Goal: Task Accomplishment & Management: Complete application form

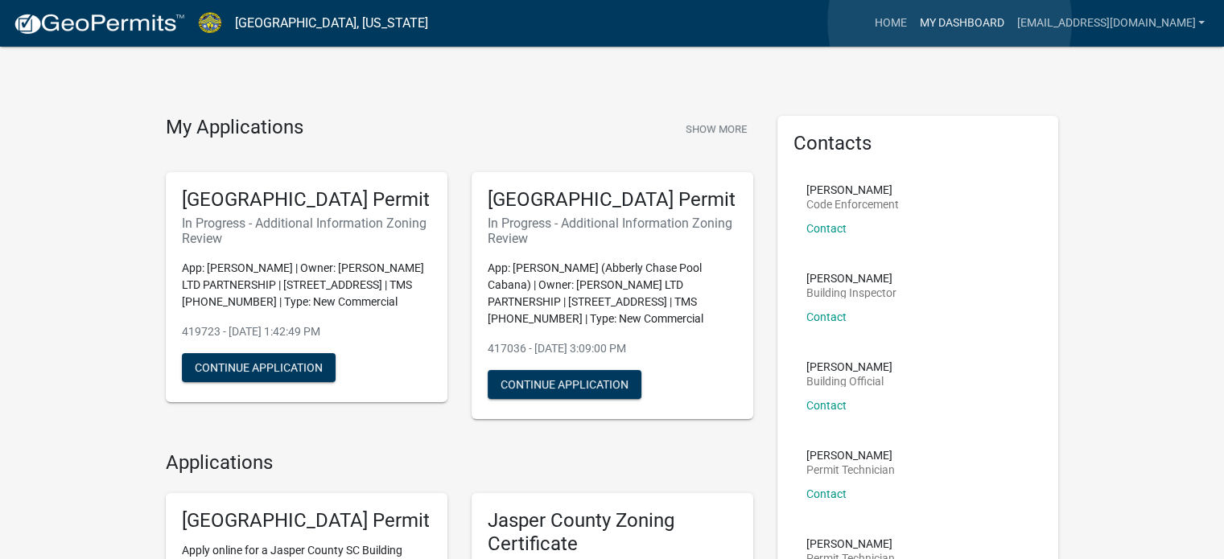
click at [950, 22] on link "My Dashboard" at bounding box center [961, 23] width 97 height 31
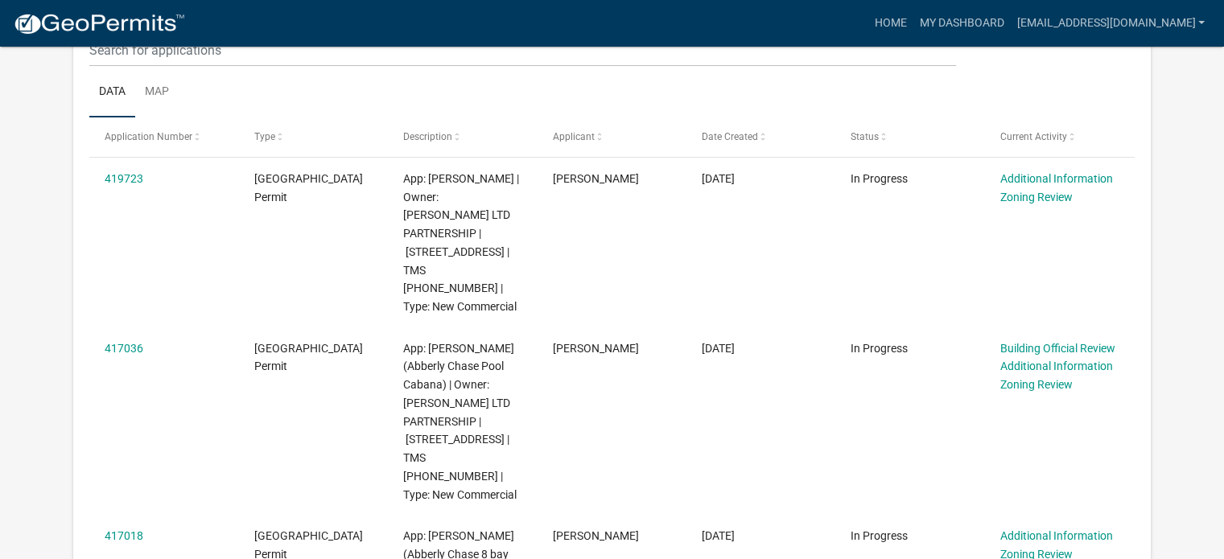
scroll to position [213, 0]
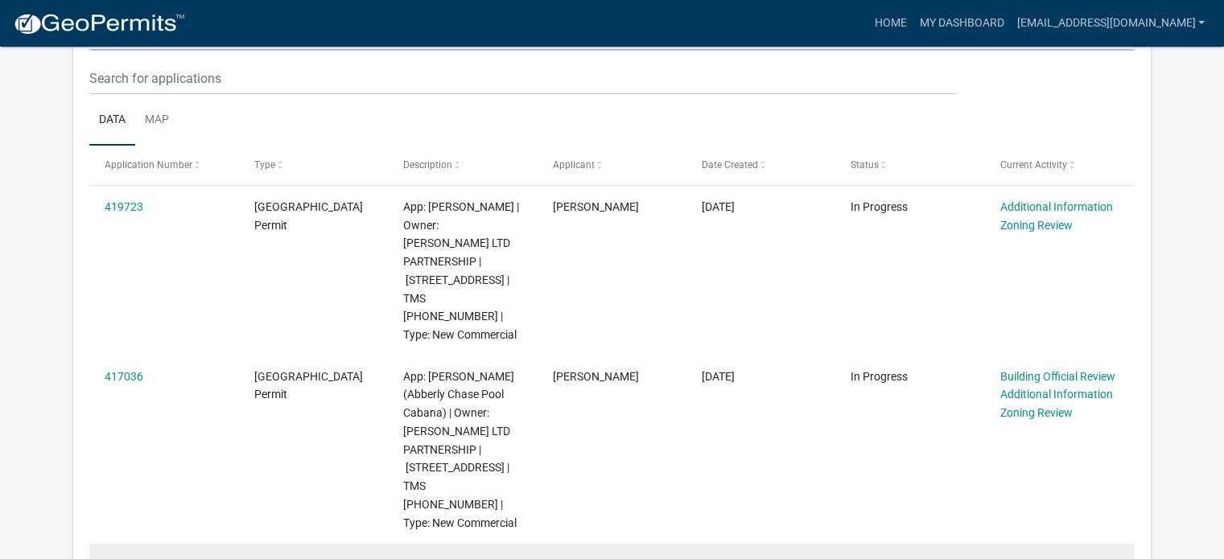
click at [122, 558] on link "417018" at bounding box center [124, 564] width 39 height 13
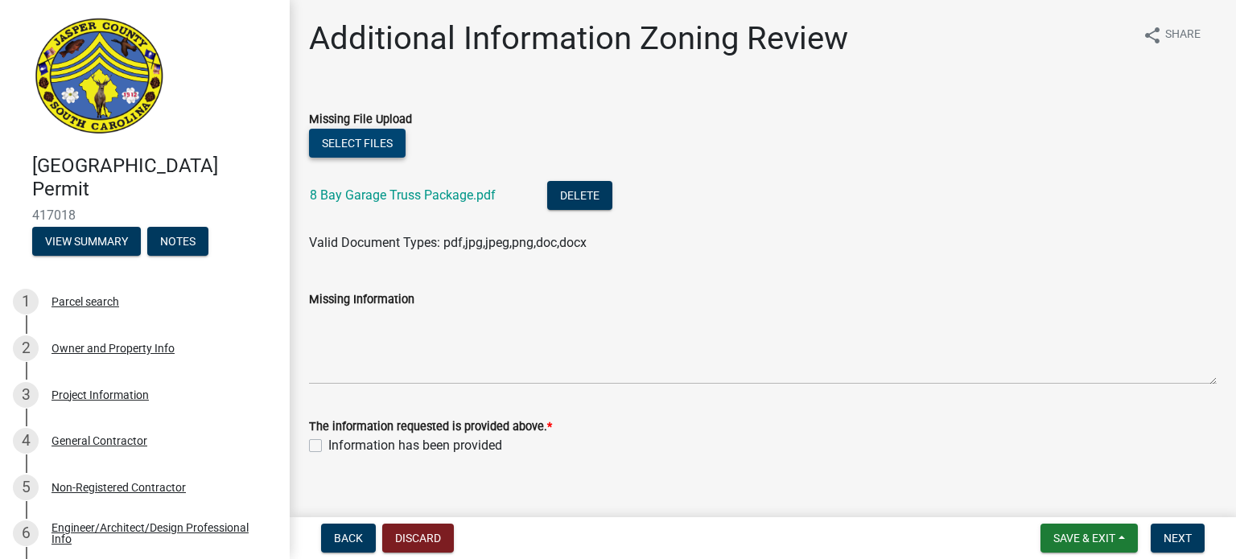
click at [380, 149] on button "Select files" at bounding box center [357, 143] width 97 height 29
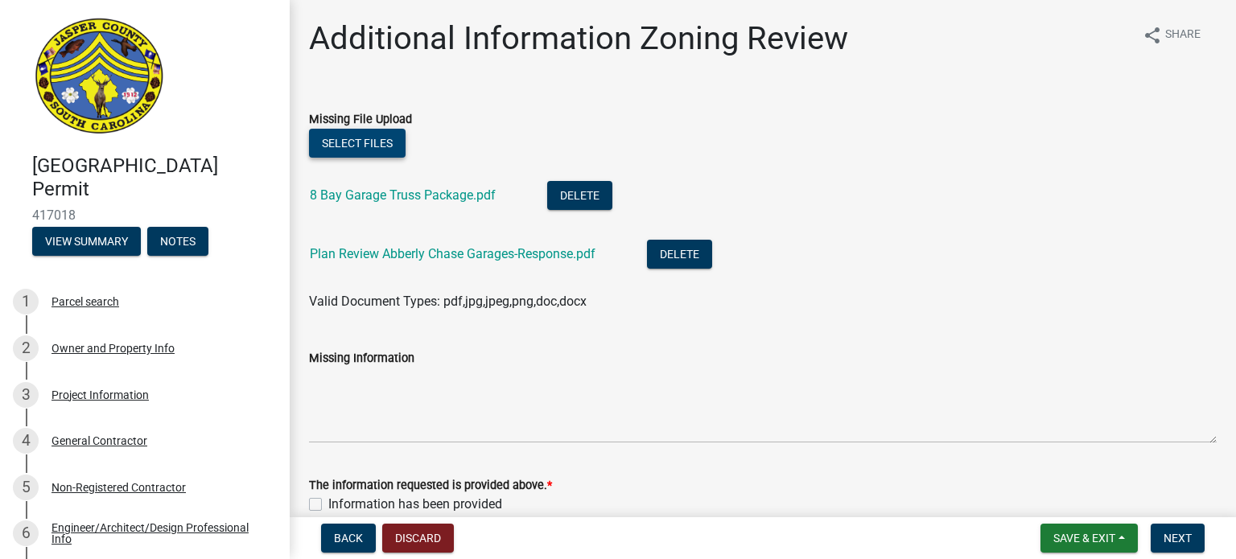
click at [359, 148] on button "Select files" at bounding box center [357, 143] width 97 height 29
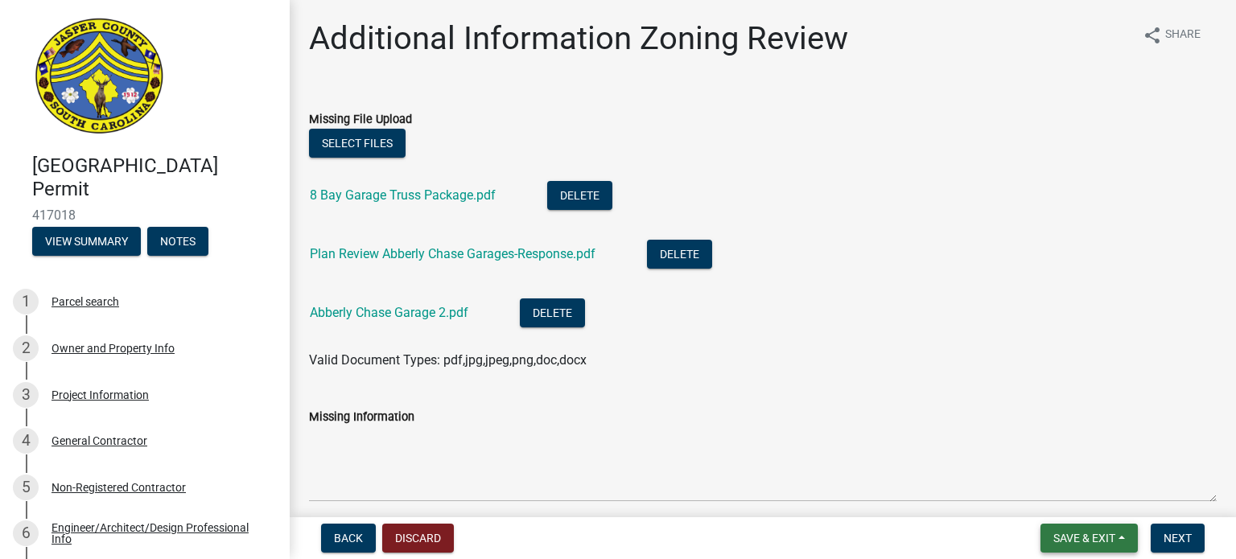
click at [1075, 544] on span "Save & Exit" at bounding box center [1085, 538] width 62 height 13
click at [1062, 501] on button "Save & Exit" at bounding box center [1073, 496] width 129 height 39
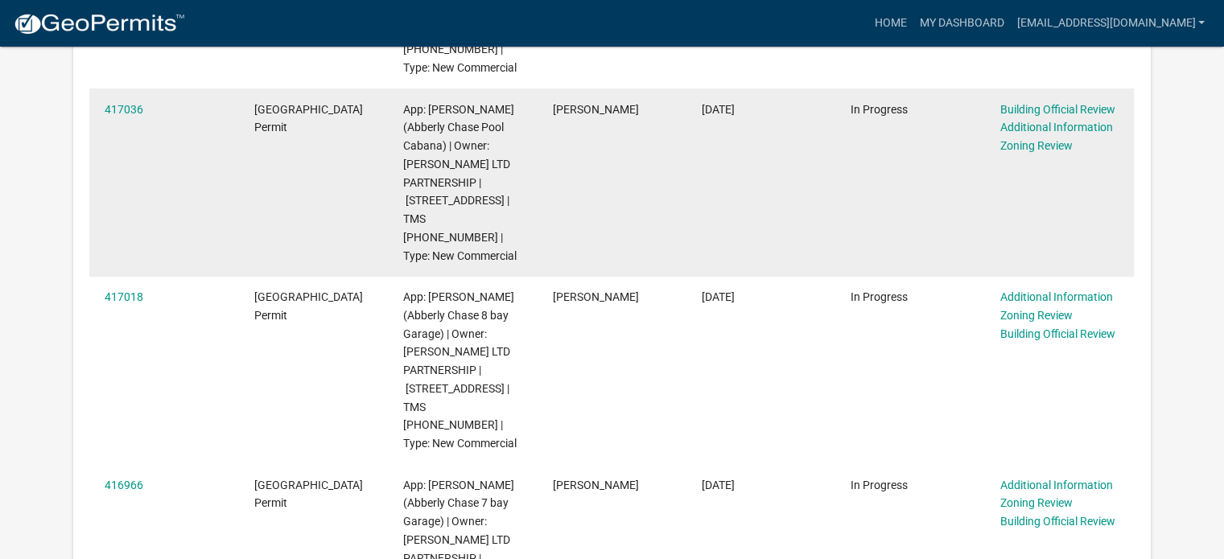
scroll to position [483, 0]
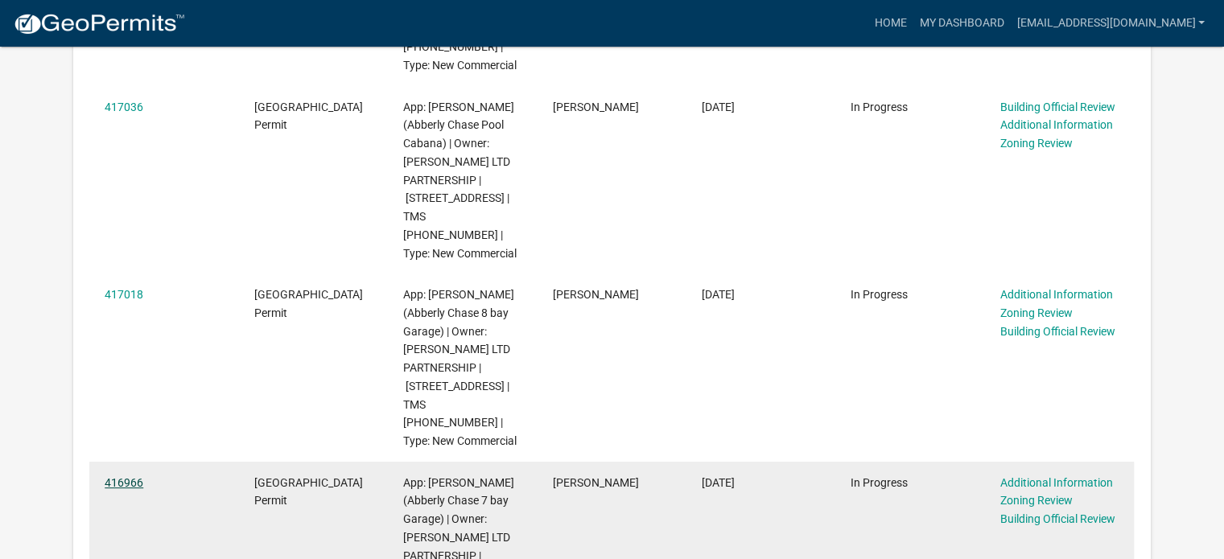
click at [126, 476] on link "416966" at bounding box center [124, 482] width 39 height 13
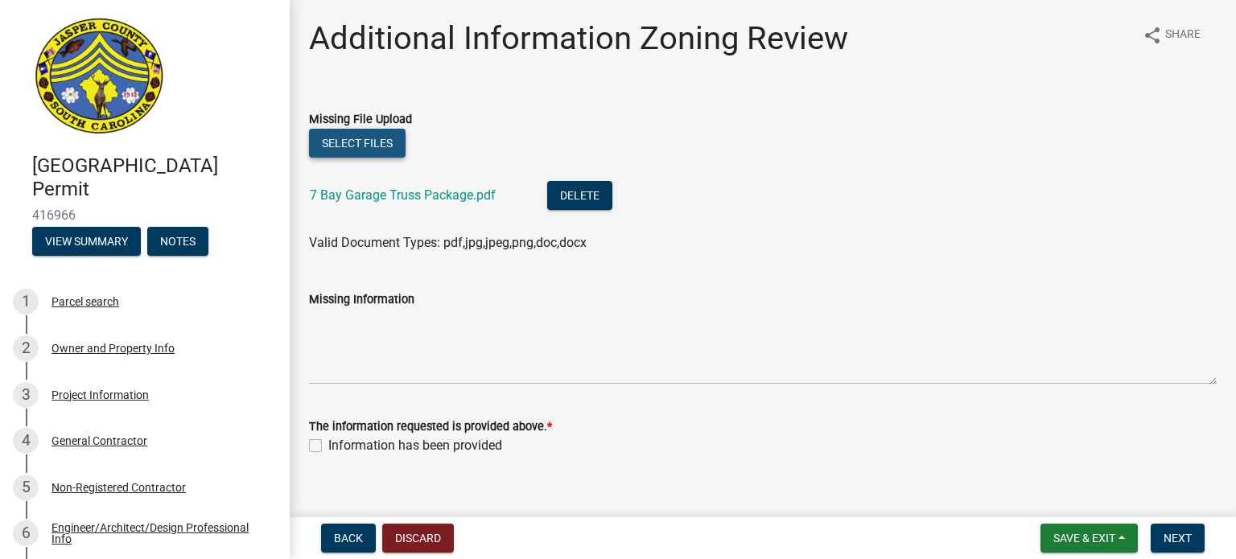
click at [349, 144] on button "Select files" at bounding box center [357, 143] width 97 height 29
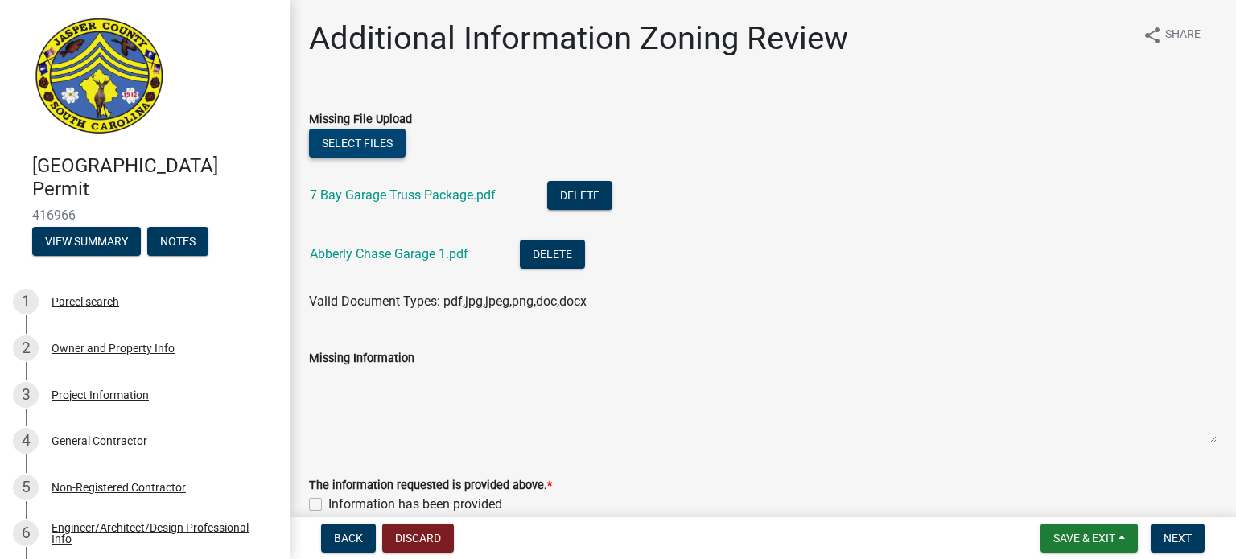
click at [341, 141] on button "Select files" at bounding box center [357, 143] width 97 height 29
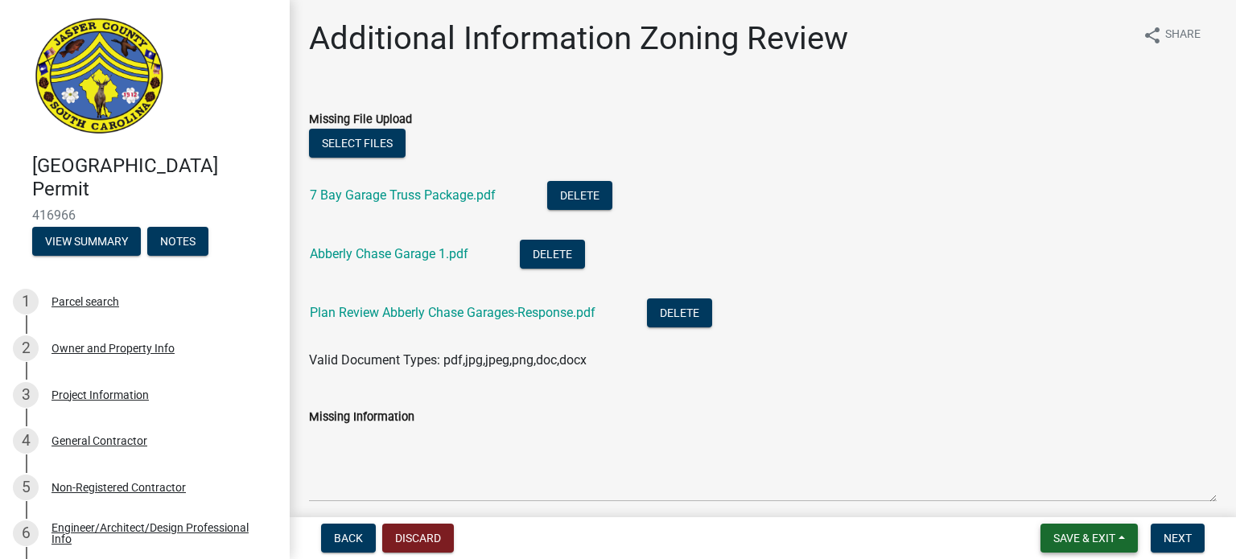
click at [1079, 538] on span "Save & Exit" at bounding box center [1085, 538] width 62 height 13
click at [1074, 495] on button "Save & Exit" at bounding box center [1073, 496] width 129 height 39
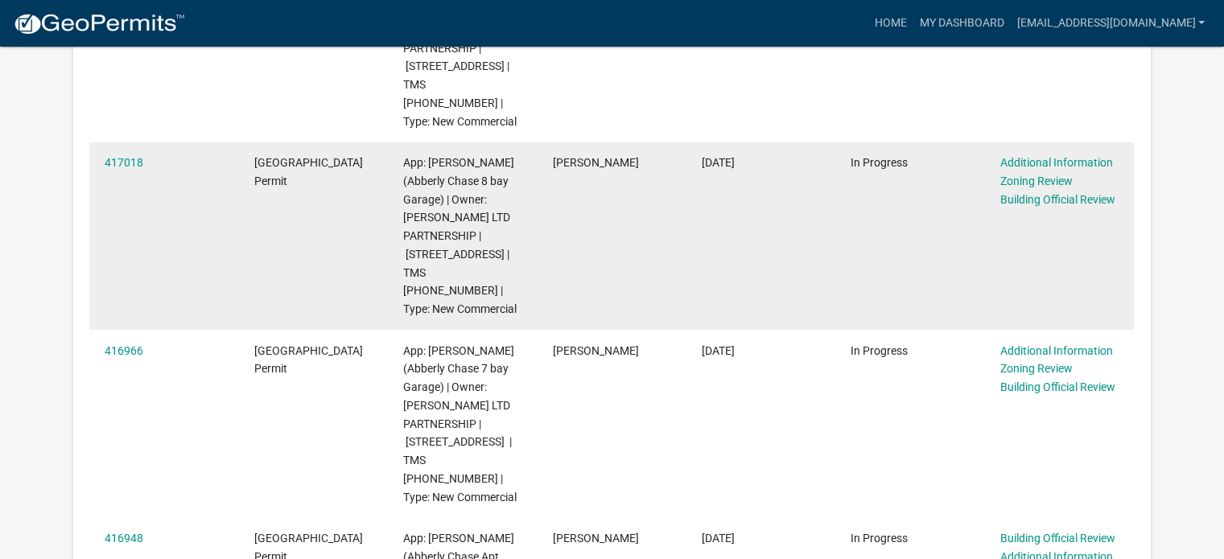
scroll to position [644, 0]
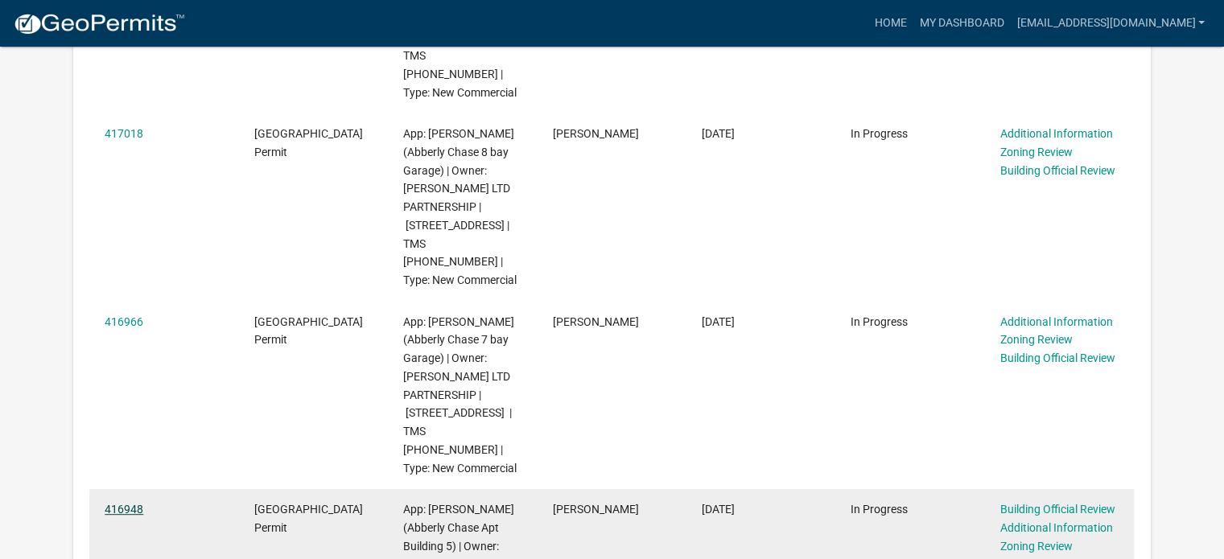
click at [127, 503] on link "416948" at bounding box center [124, 509] width 39 height 13
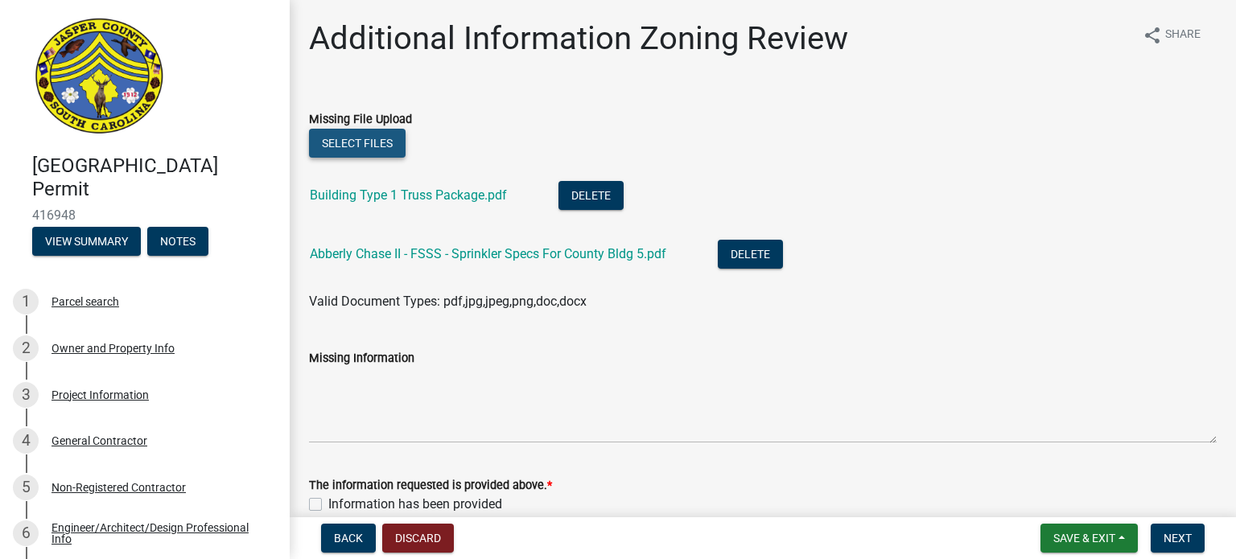
click at [348, 138] on button "Select files" at bounding box center [357, 143] width 97 height 29
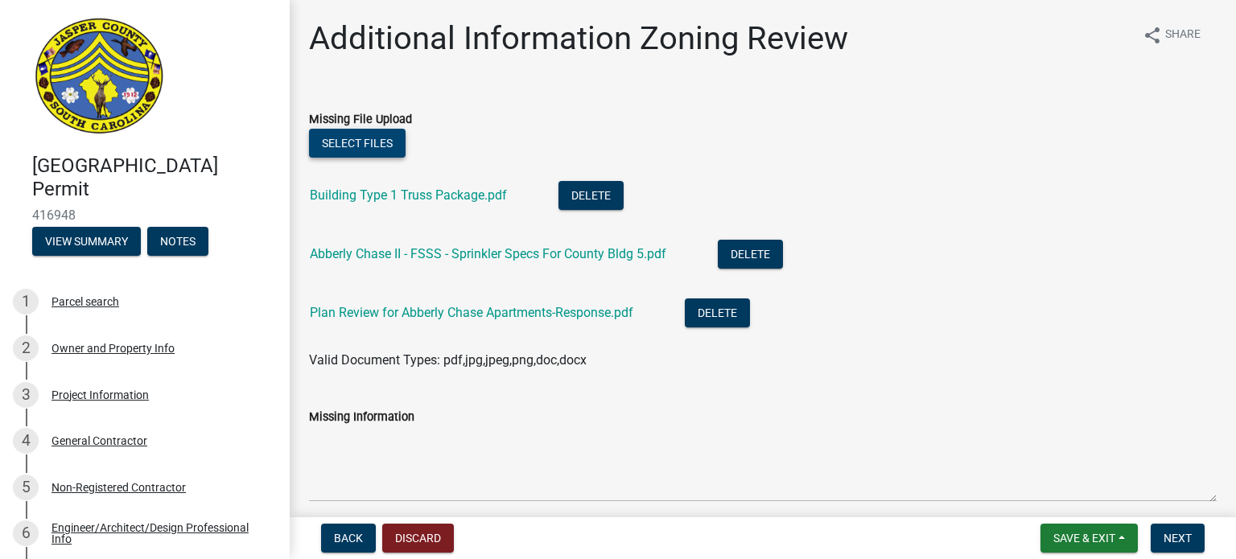
click at [344, 143] on button "Select files" at bounding box center [357, 143] width 97 height 29
click at [594, 537] on div "Back Discard Save & Exit Save Save & Exit Next" at bounding box center [763, 538] width 921 height 29
click at [370, 137] on button "Select files" at bounding box center [357, 143] width 97 height 29
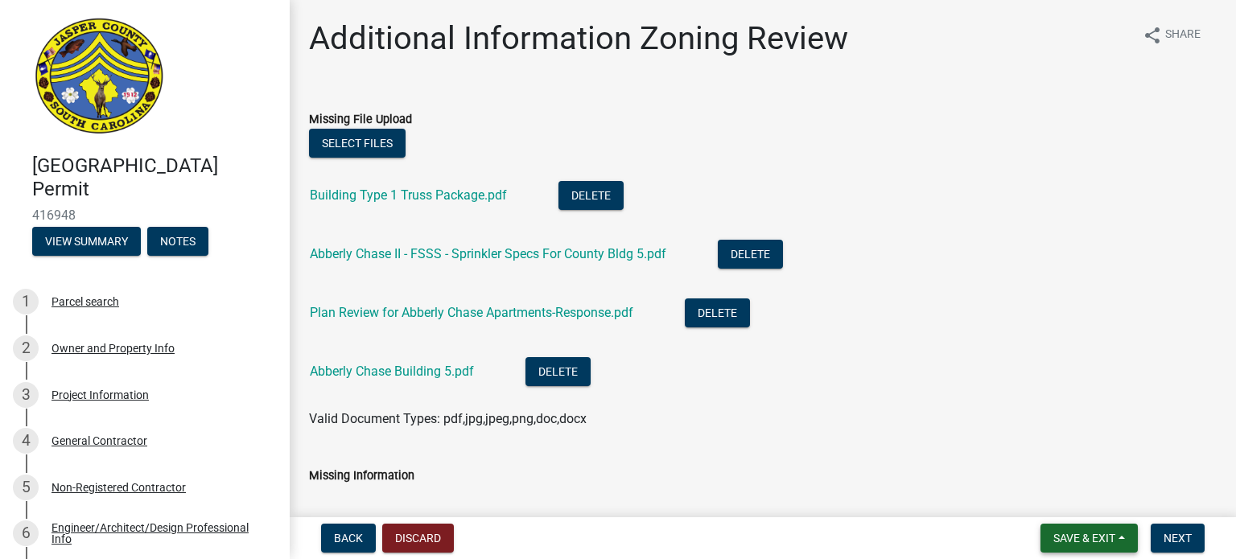
click at [1079, 538] on span "Save & Exit" at bounding box center [1085, 538] width 62 height 13
click at [1064, 499] on button "Save & Exit" at bounding box center [1073, 496] width 129 height 39
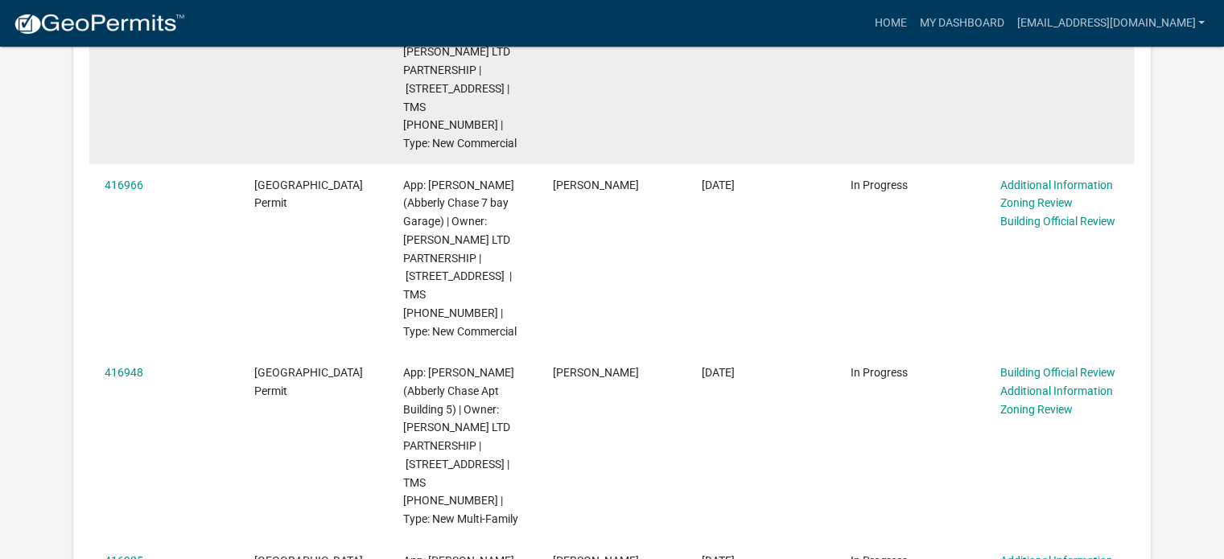
scroll to position [805, 0]
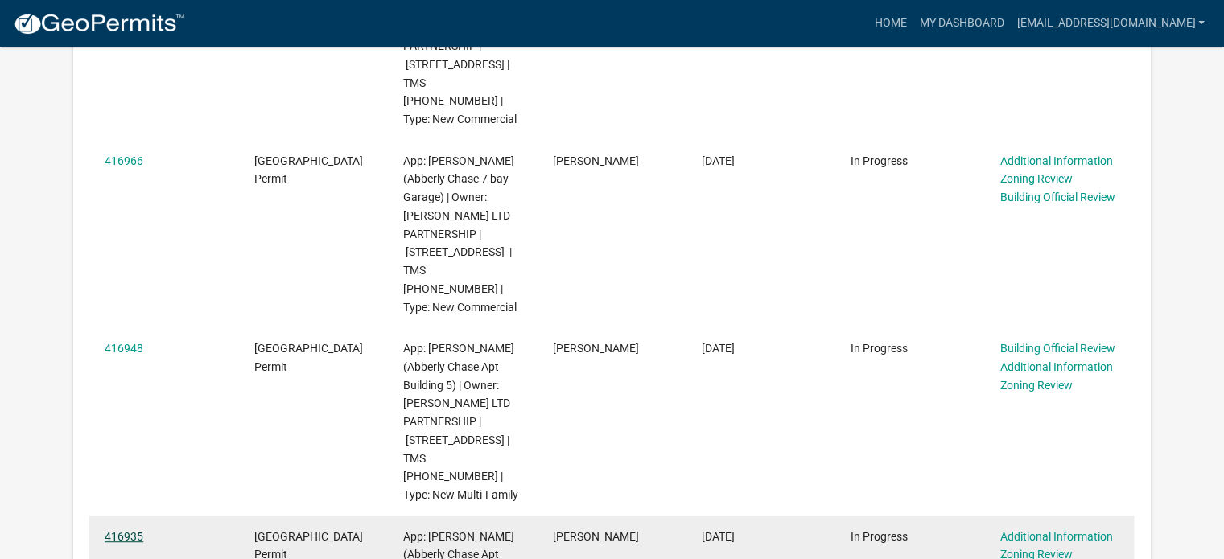
click at [132, 530] on link "416935" at bounding box center [124, 536] width 39 height 13
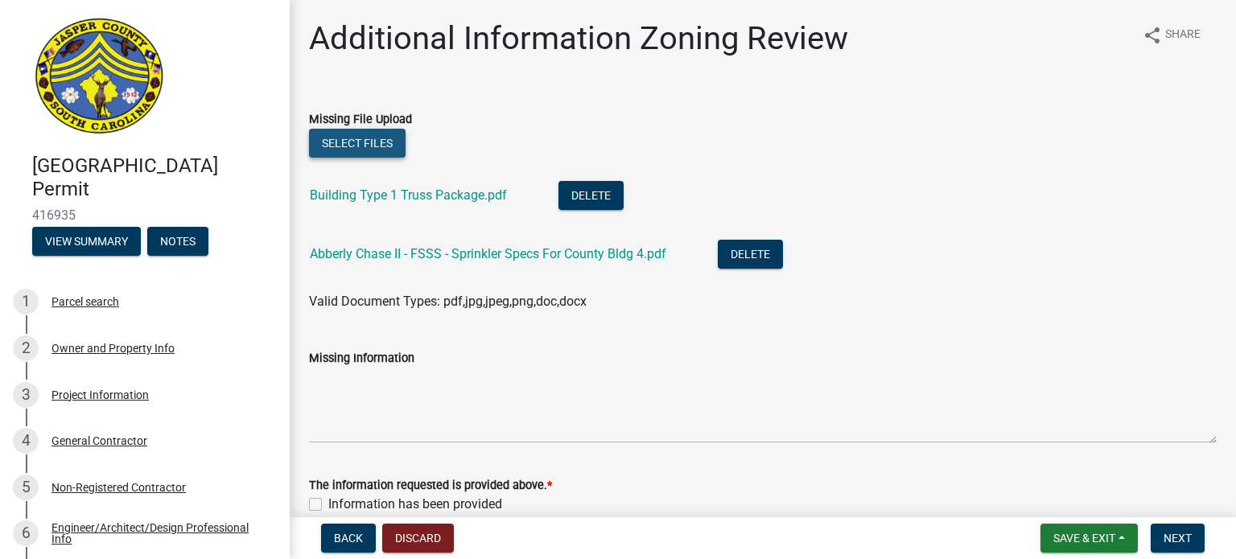
click at [373, 144] on button "Select files" at bounding box center [357, 143] width 97 height 29
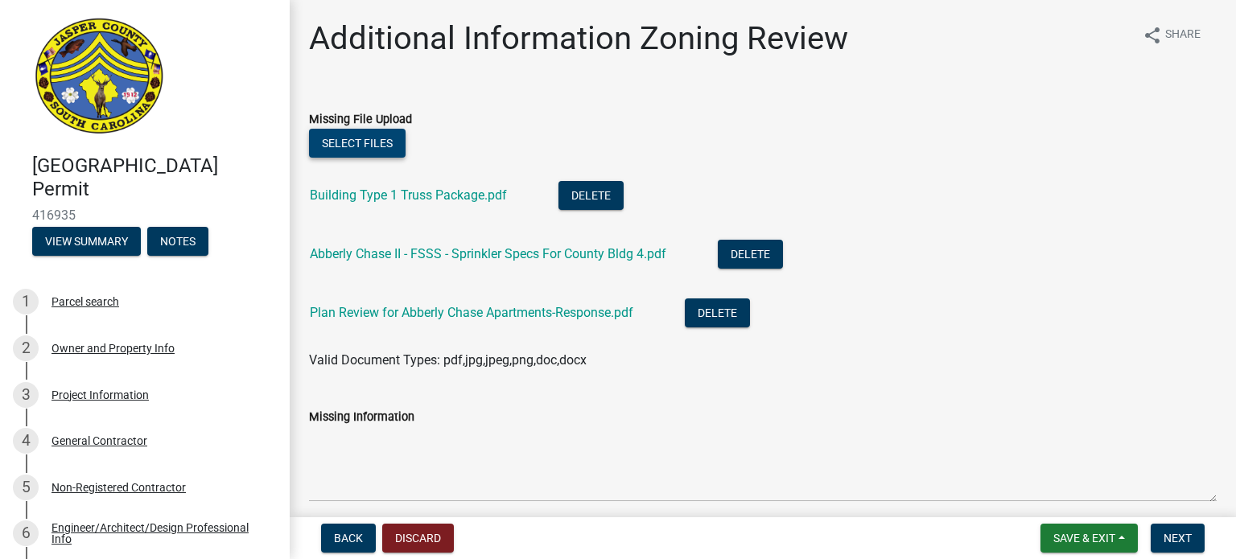
click at [328, 129] on button "Select files" at bounding box center [357, 143] width 97 height 29
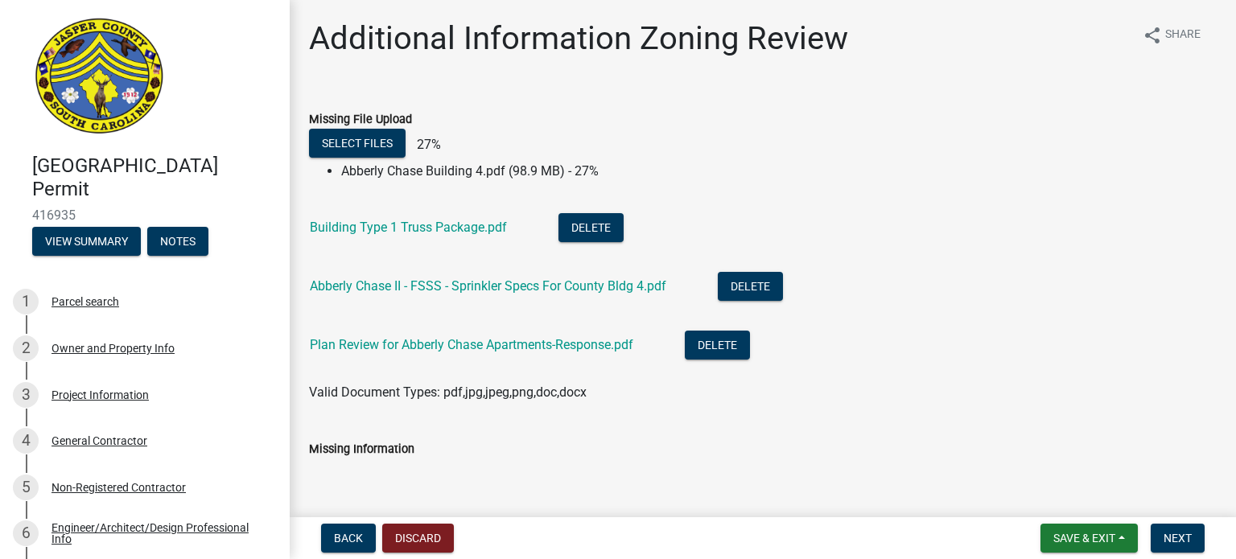
click at [654, 506] on textarea "Missing Information" at bounding box center [763, 497] width 908 height 76
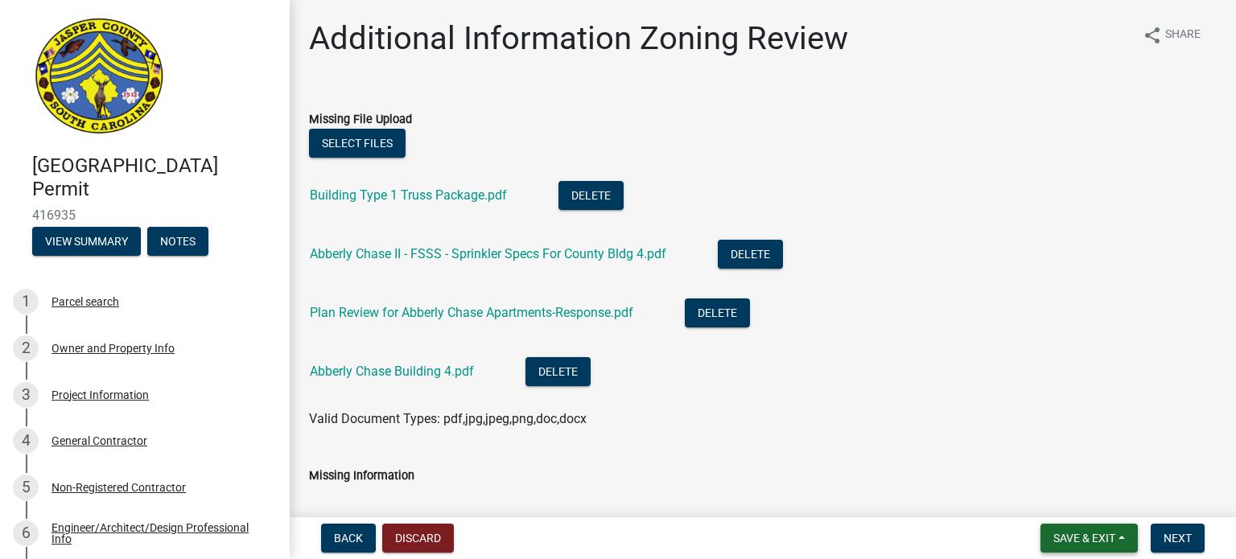
click at [1062, 538] on span "Save & Exit" at bounding box center [1085, 538] width 62 height 13
click at [1057, 501] on button "Save & Exit" at bounding box center [1073, 496] width 129 height 39
